Goal: Complete application form

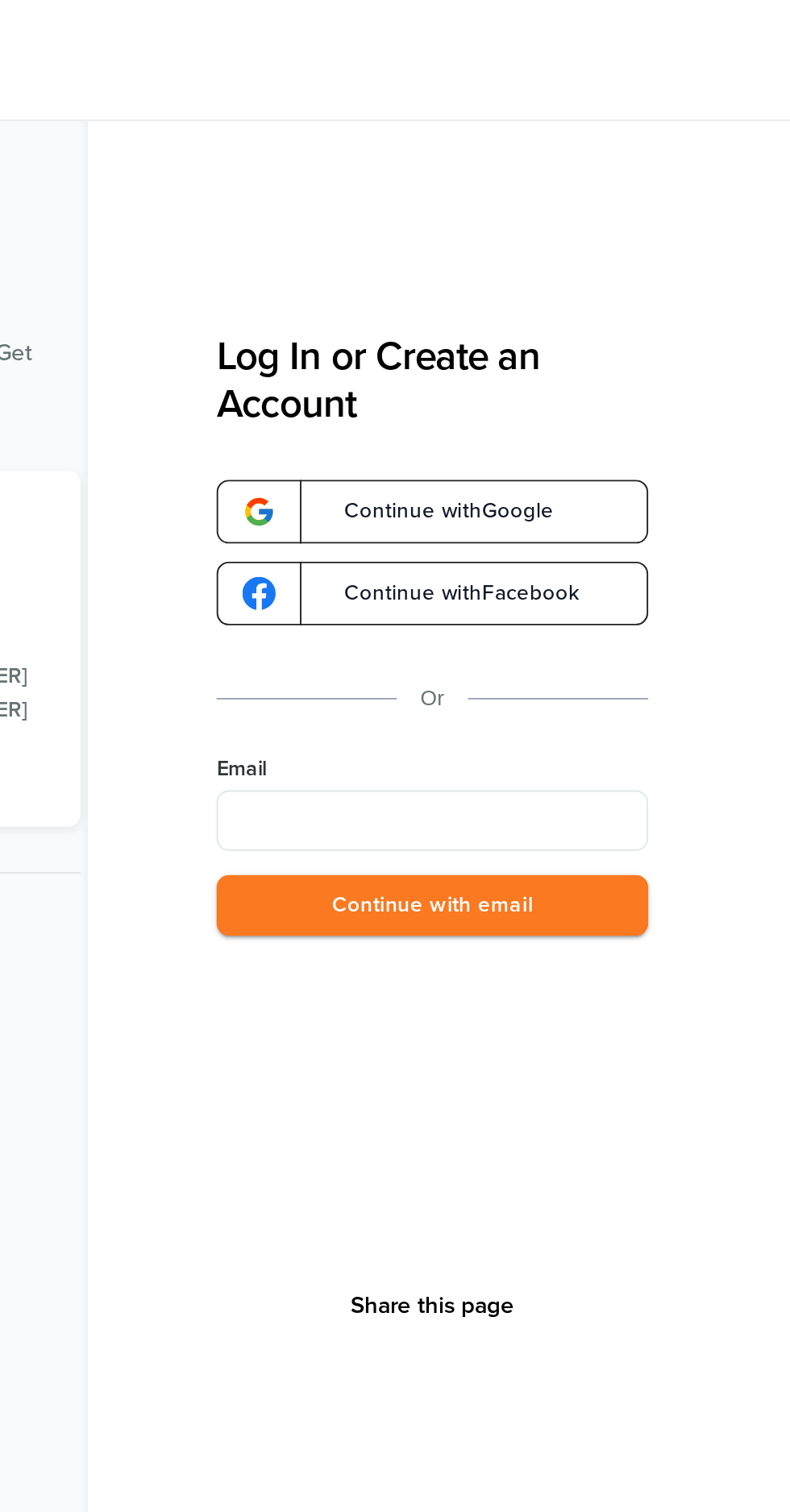
click at [672, 435] on input "Email" at bounding box center [599, 437] width 230 height 33
type input "**********"
click at [677, 480] on button "Continue with email" at bounding box center [599, 482] width 230 height 33
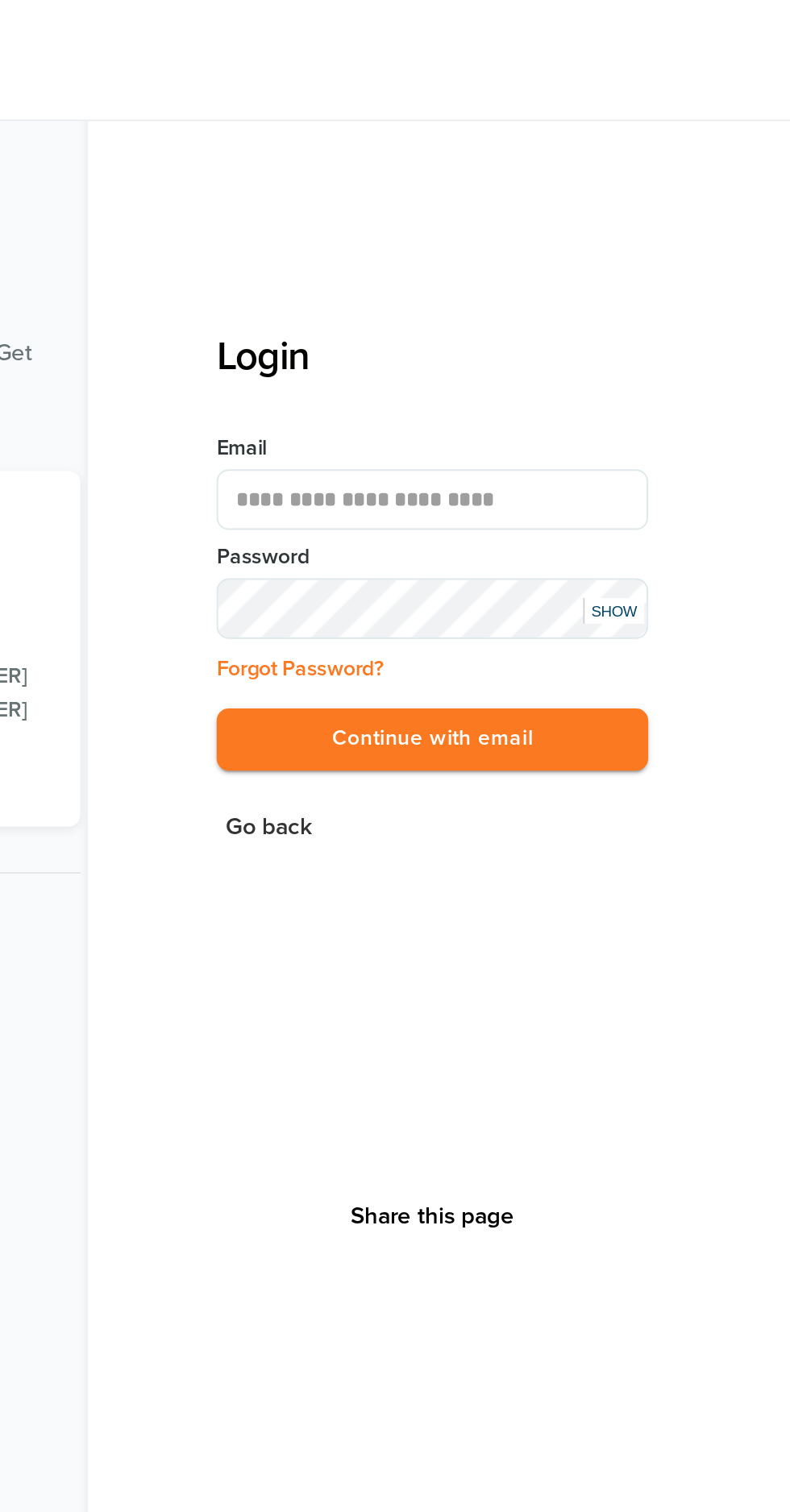
click at [675, 391] on button "Continue with email" at bounding box center [599, 393] width 230 height 33
